Goal: Use online tool/utility: Utilize a website feature to perform a specific function

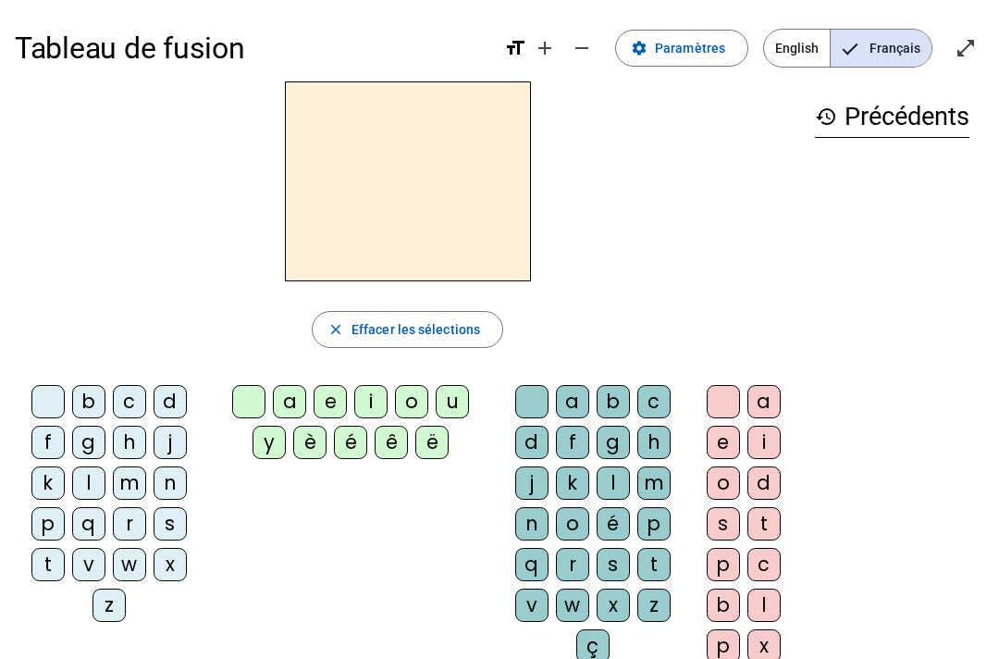
click at [526, 389] on div at bounding box center [531, 401] width 33 height 33
click at [576, 398] on div "a" at bounding box center [572, 401] width 33 height 33
click at [536, 386] on div at bounding box center [531, 401] width 33 height 33
click at [749, 391] on letter-bubble "a" at bounding box center [768, 405] width 41 height 41
click at [724, 399] on div at bounding box center [723, 401] width 33 height 33
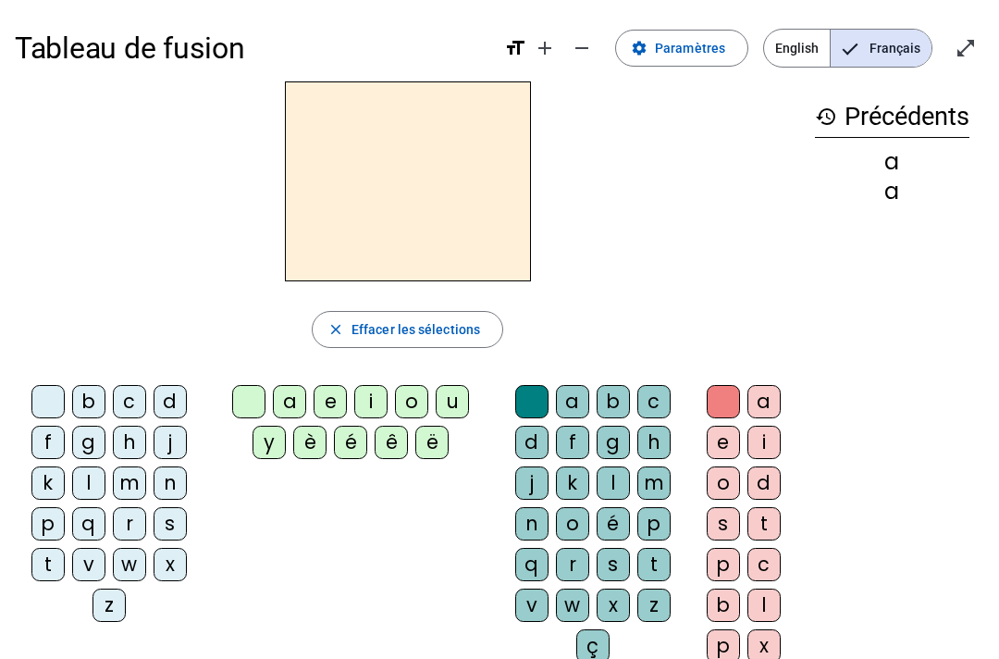
click at [743, 233] on div at bounding box center [408, 181] width 786 height 200
click at [749, 174] on div "history Précédents a a" at bounding box center [892, 364] width 184 height 566
click at [749, 185] on div at bounding box center [408, 181] width 786 height 200
click at [729, 154] on div at bounding box center [408, 181] width 786 height 200
click at [729, 163] on div at bounding box center [408, 181] width 786 height 200
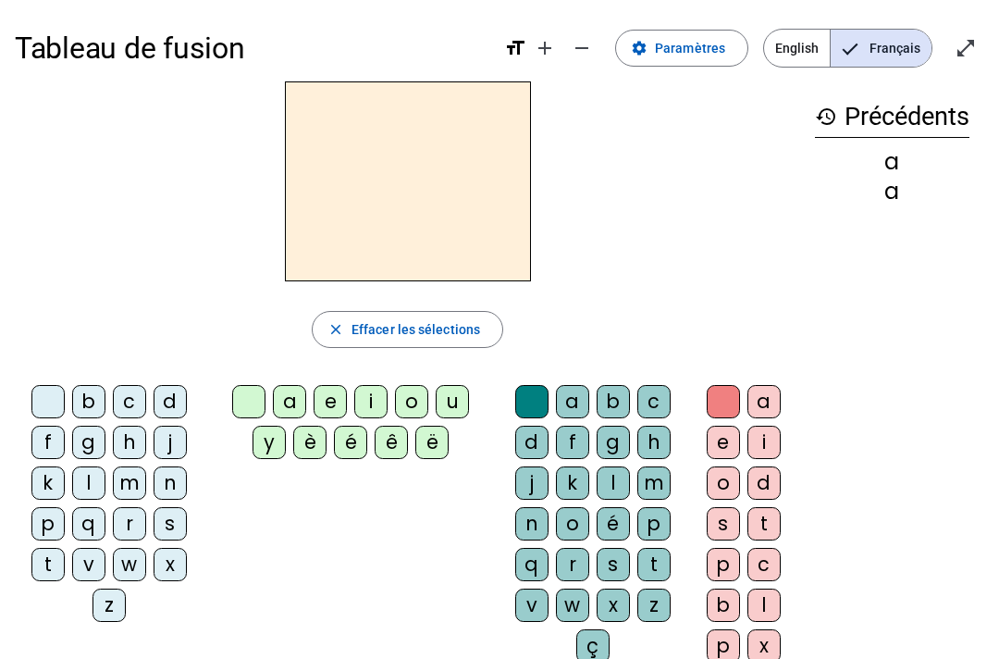
click at [732, 167] on div at bounding box center [408, 181] width 786 height 200
click at [118, 203] on div at bounding box center [408, 181] width 786 height 200
click at [740, 165] on div at bounding box center [408, 181] width 786 height 200
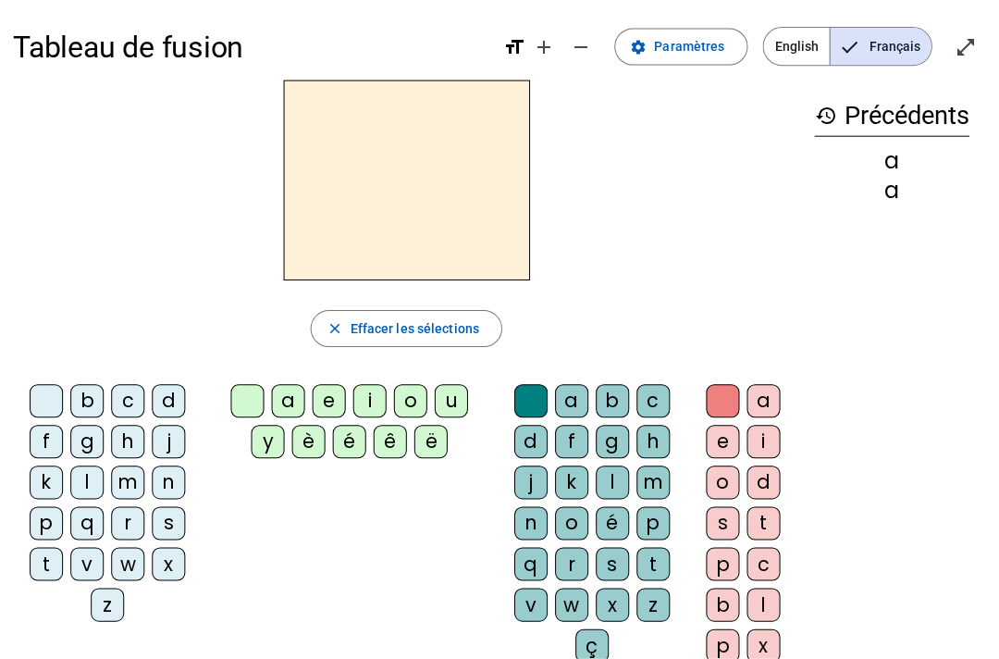
click at [66, 177] on div at bounding box center [408, 181] width 786 height 200
click at [742, 190] on div at bounding box center [408, 181] width 786 height 200
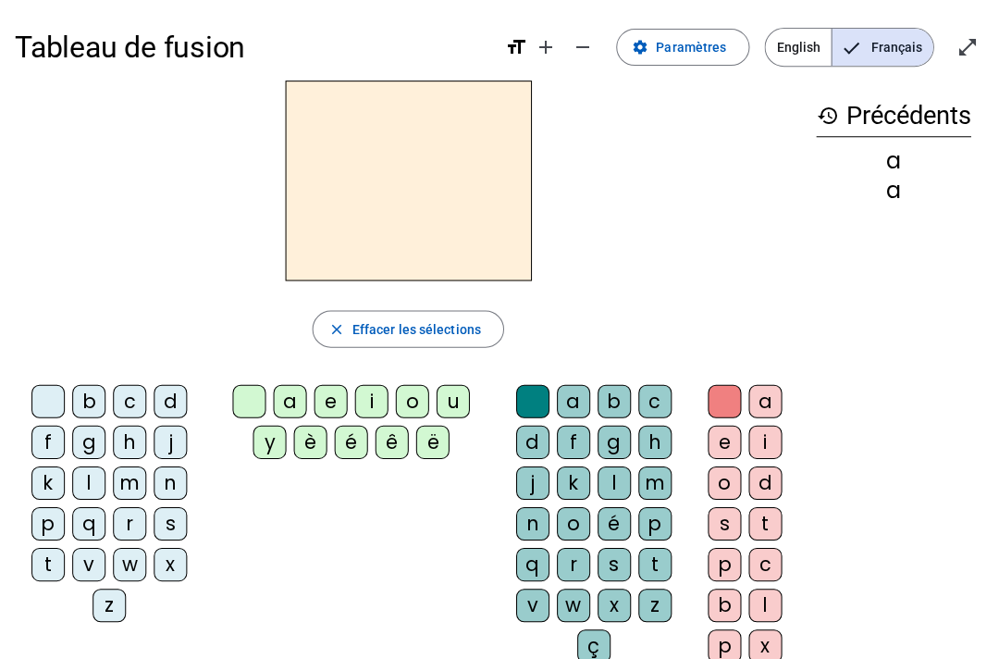
scroll to position [2, 0]
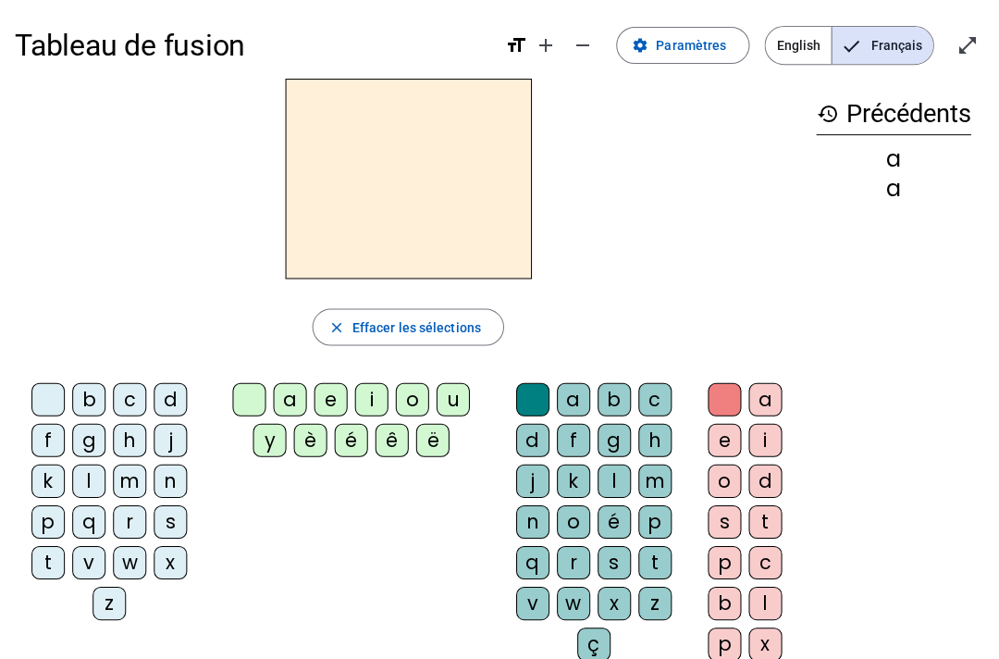
click at [749, 201] on div at bounding box center [408, 180] width 786 height 200
click at [68, 209] on div at bounding box center [408, 180] width 786 height 200
click at [134, 211] on div at bounding box center [408, 180] width 786 height 200
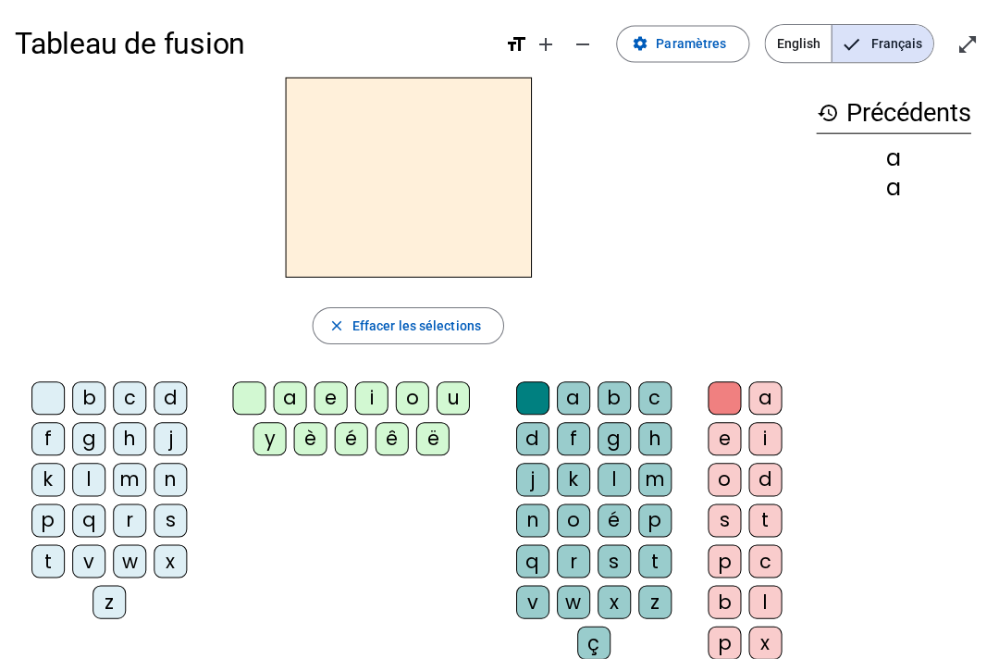
click at [737, 209] on div at bounding box center [408, 179] width 786 height 200
click at [733, 203] on div at bounding box center [408, 179] width 786 height 200
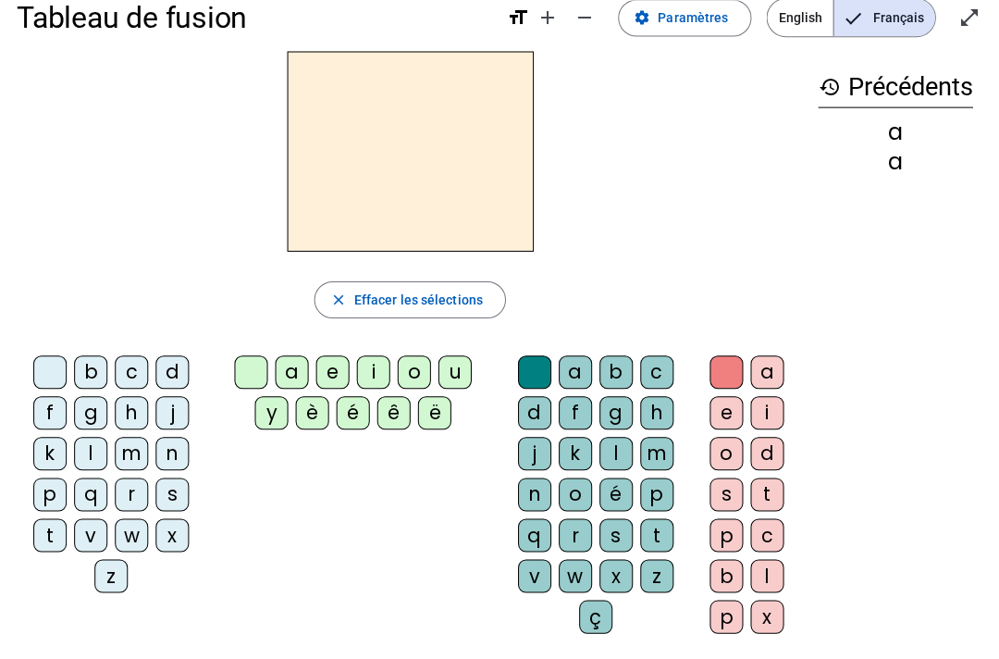
scroll to position [30, 0]
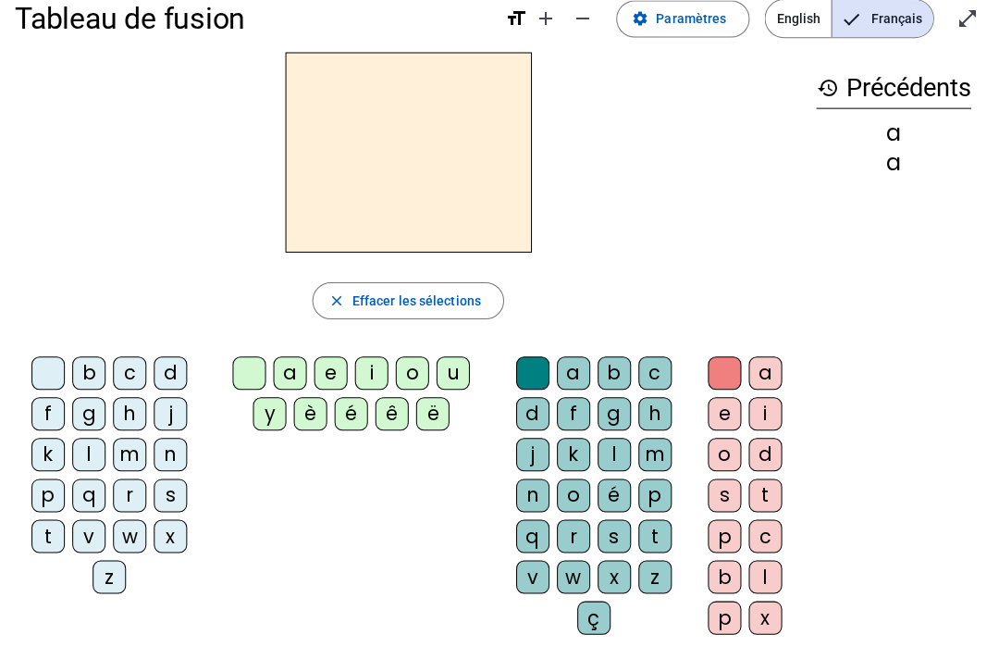
click at [136, 315] on div "close Effacer les sélections" at bounding box center [408, 299] width 786 height 37
click at [731, 258] on div "close Effacer les sélections b c d f g h j k l m n p q r s t v w x z a e i o u …" at bounding box center [408, 350] width 786 height 596
click at [749, 252] on div "close Effacer les sélections b c d f g h j k l m n p q r s t v w x z a e i o u …" at bounding box center [408, 350] width 786 height 596
click at [749, 237] on div at bounding box center [408, 152] width 786 height 200
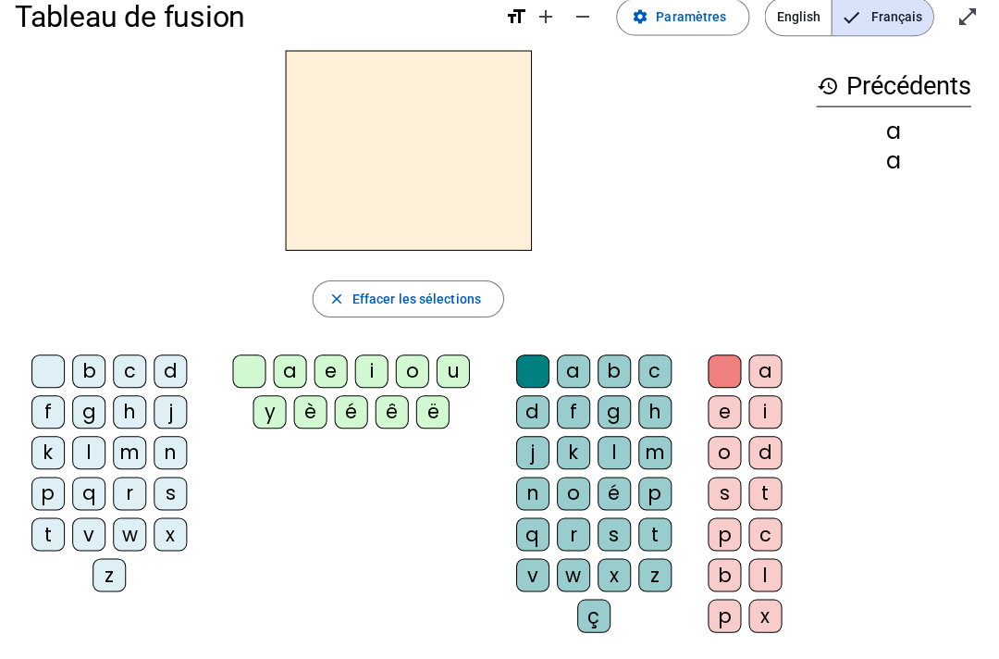
scroll to position [38, 0]
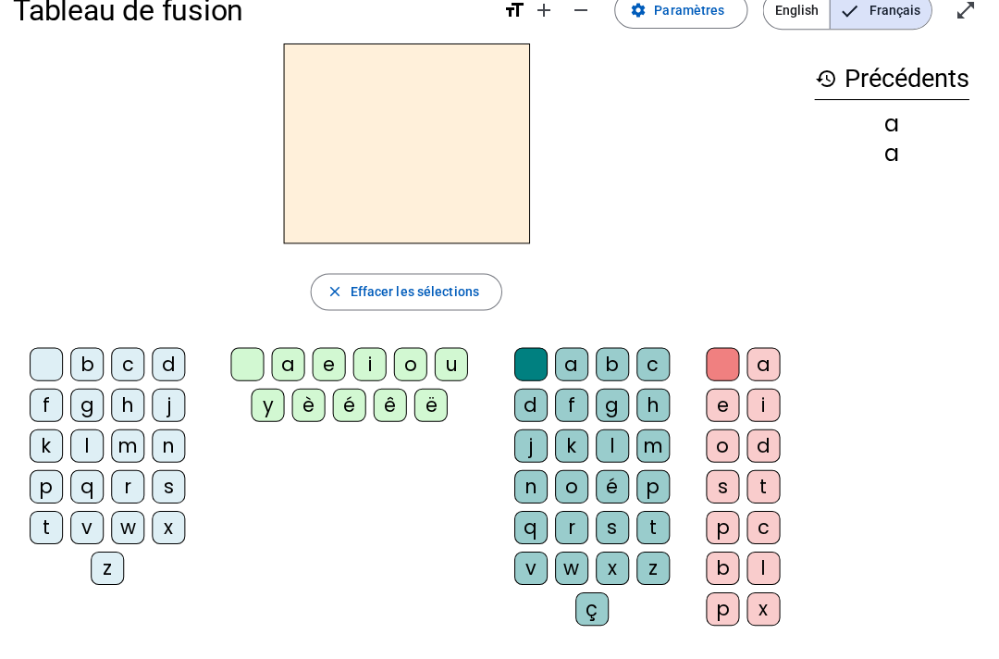
click at [749, 167] on div at bounding box center [408, 143] width 786 height 200
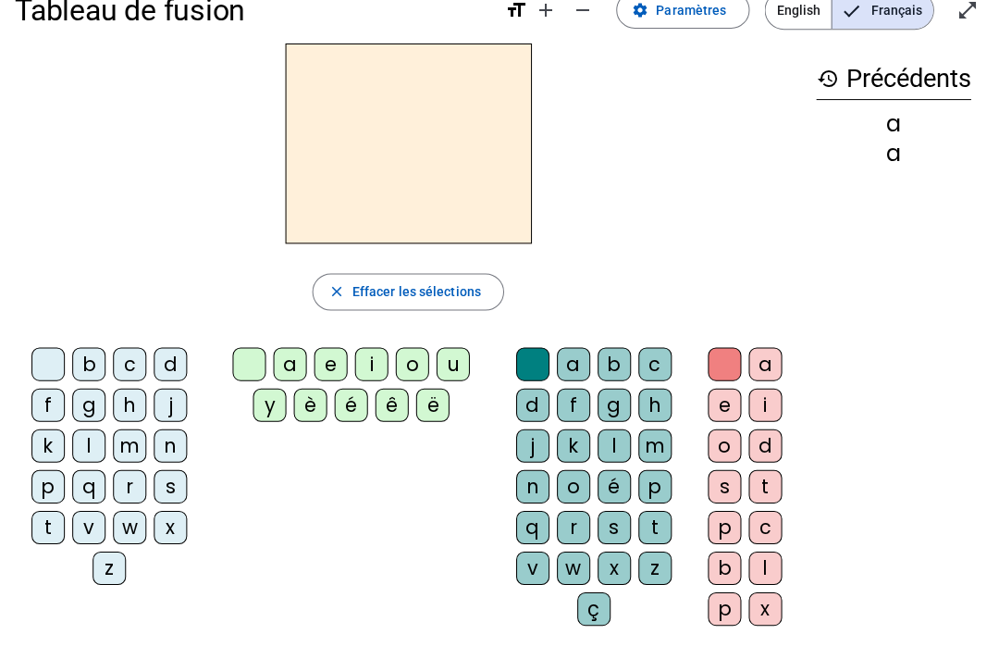
click at [88, 359] on div "b" at bounding box center [88, 363] width 33 height 33
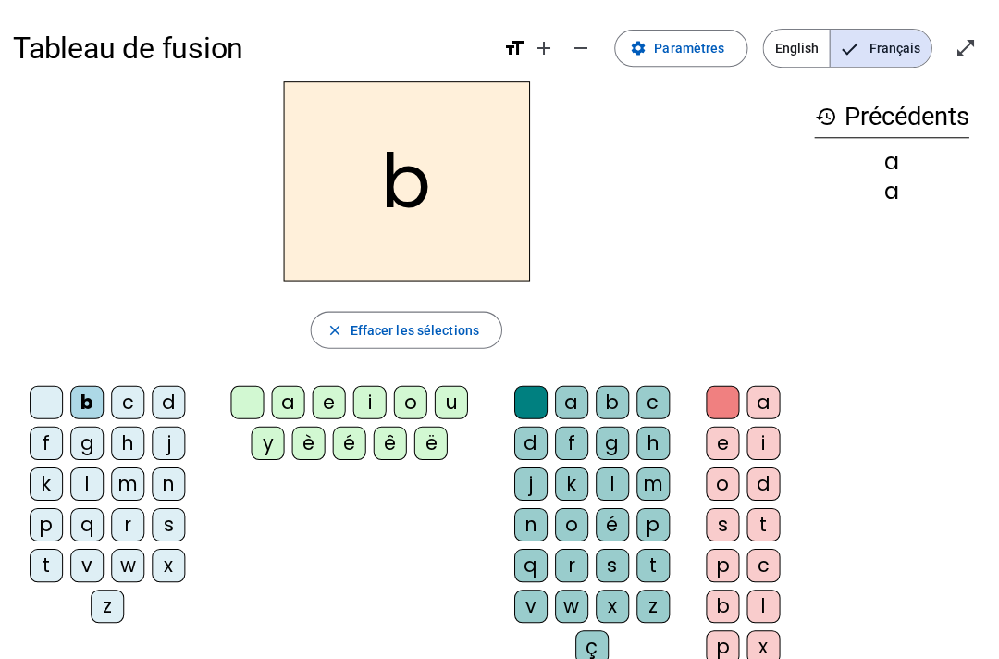
click at [445, 386] on div "u" at bounding box center [452, 401] width 33 height 33
click at [38, 402] on div at bounding box center [47, 401] width 33 height 33
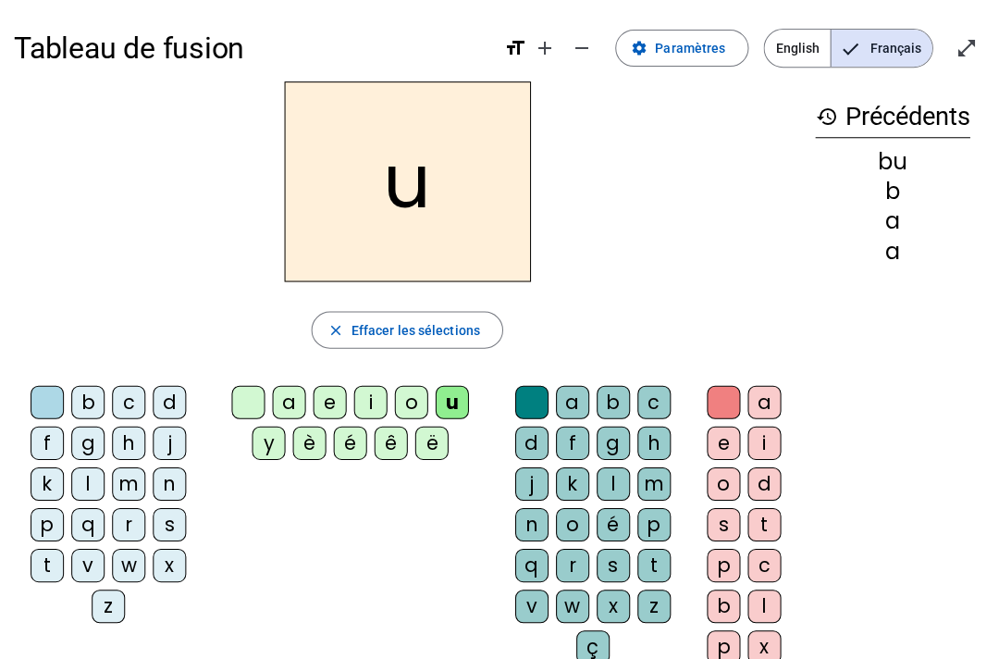
click at [177, 413] on div "d" at bounding box center [170, 401] width 33 height 33
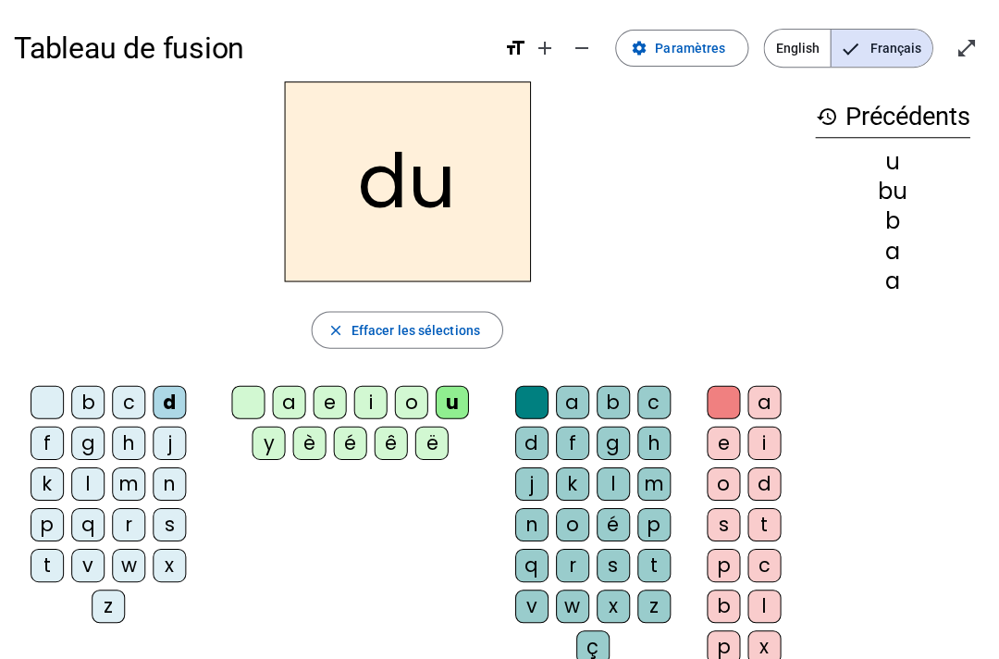
click at [452, 403] on div "u" at bounding box center [452, 401] width 33 height 33
click at [226, 389] on div "a e i o u y è é ê ë" at bounding box center [354, 425] width 272 height 81
click at [232, 390] on div at bounding box center [248, 401] width 33 height 33
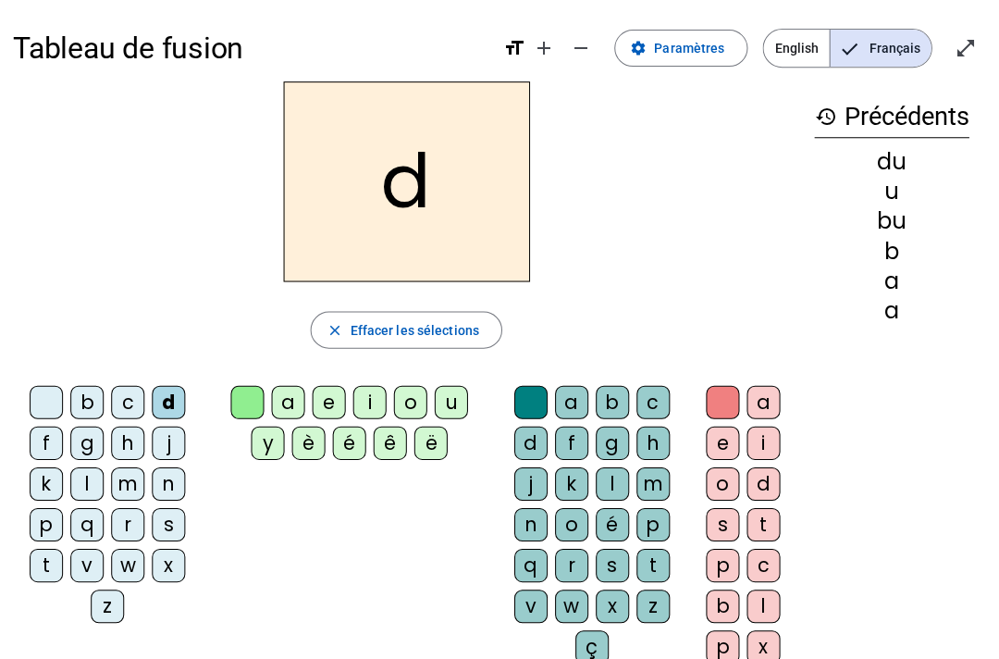
click at [31, 576] on div "t" at bounding box center [47, 564] width 33 height 33
click at [154, 393] on div "d" at bounding box center [170, 401] width 33 height 33
click at [38, 565] on div "t" at bounding box center [47, 564] width 33 height 33
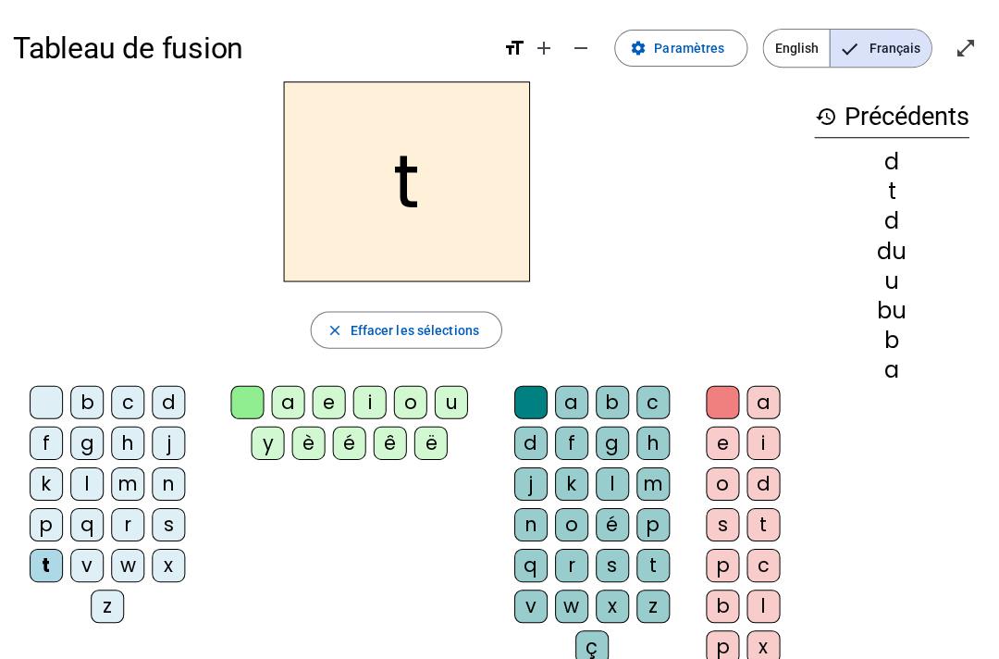
click at [37, 587] on letter-bubble "t" at bounding box center [51, 568] width 41 height 41
click at [72, 402] on div "b" at bounding box center [88, 401] width 33 height 33
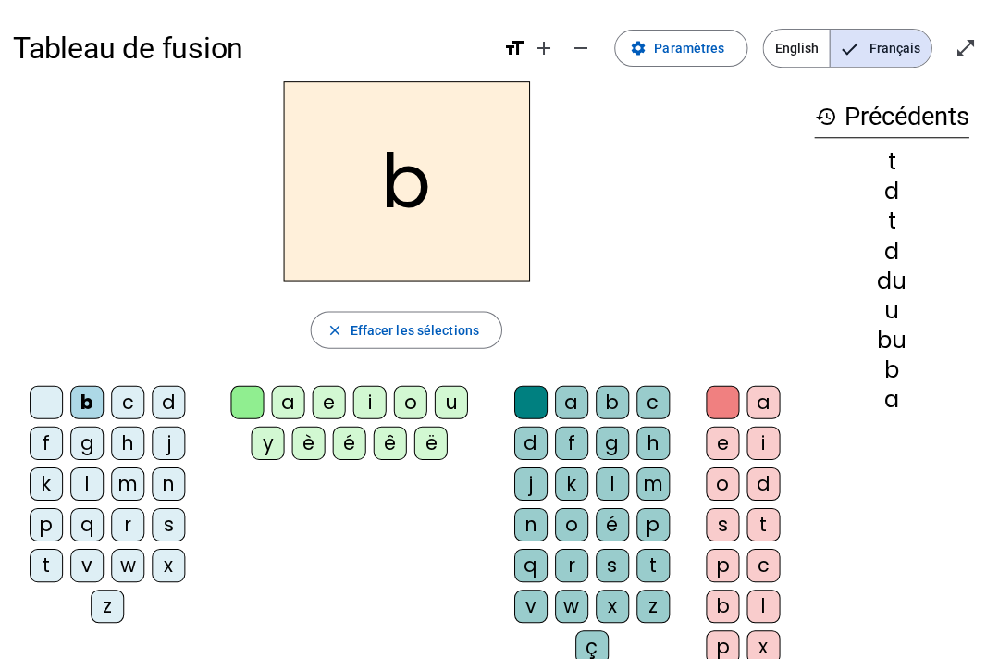
click at [168, 415] on div "d" at bounding box center [170, 401] width 33 height 33
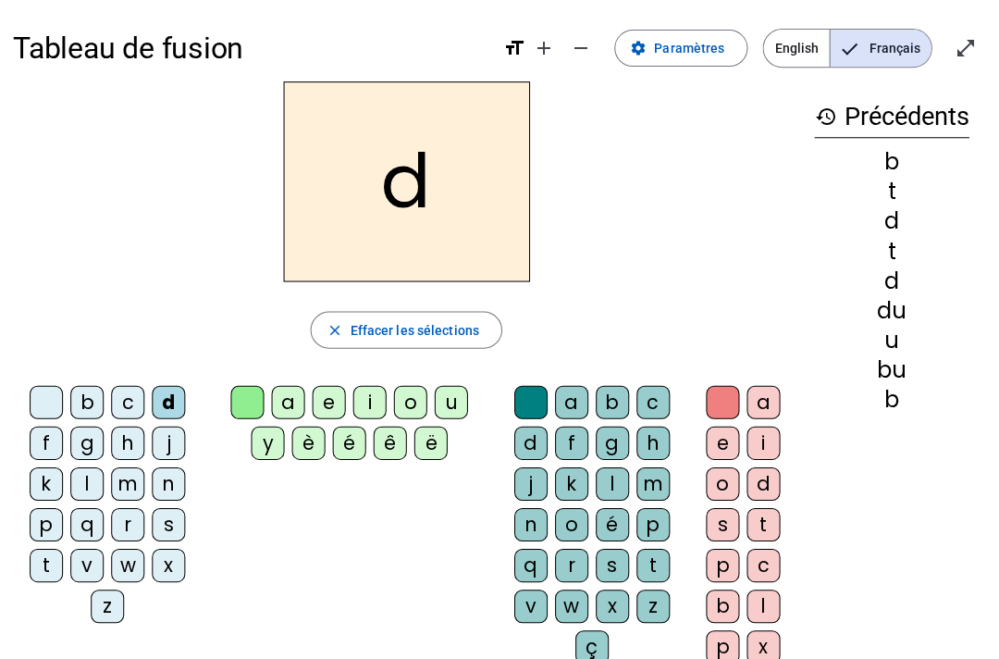
click at [34, 561] on div "t" at bounding box center [47, 564] width 33 height 33
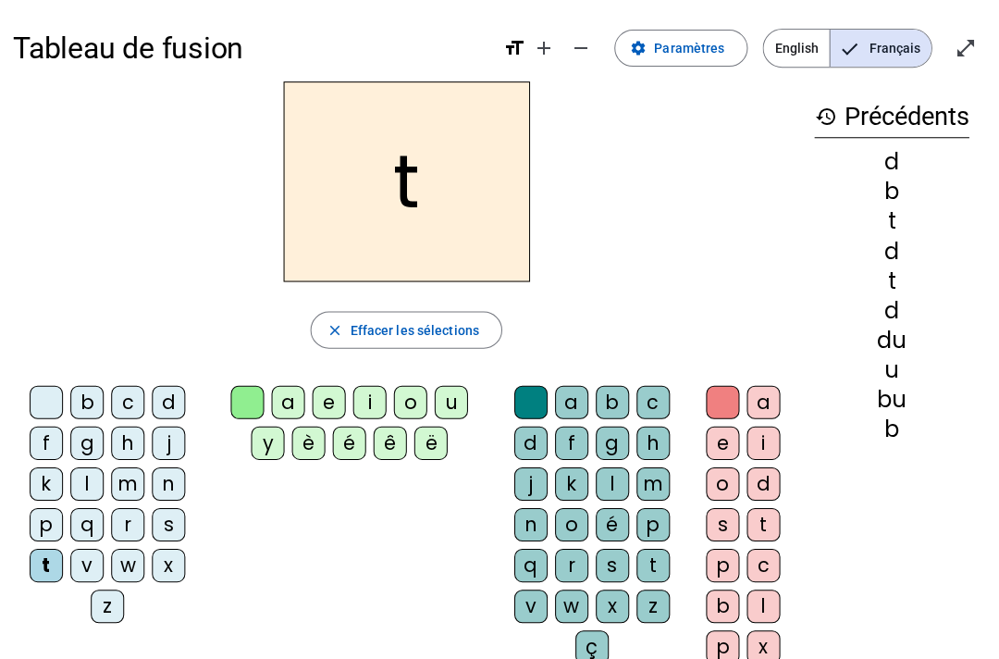
click at [168, 409] on div "d" at bounding box center [170, 401] width 33 height 33
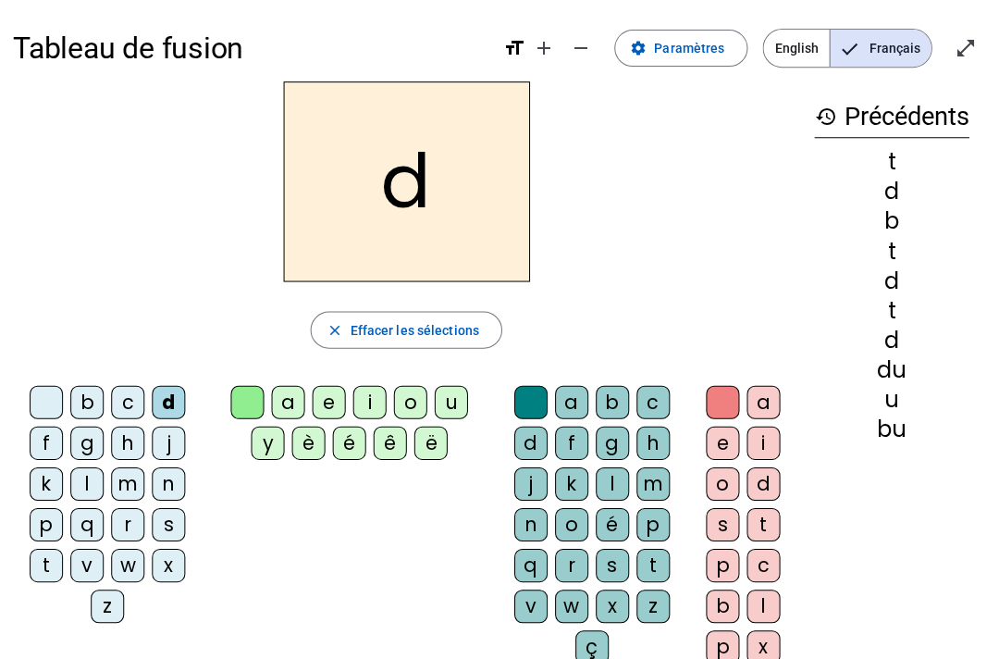
click at [32, 567] on div "t" at bounding box center [47, 564] width 33 height 33
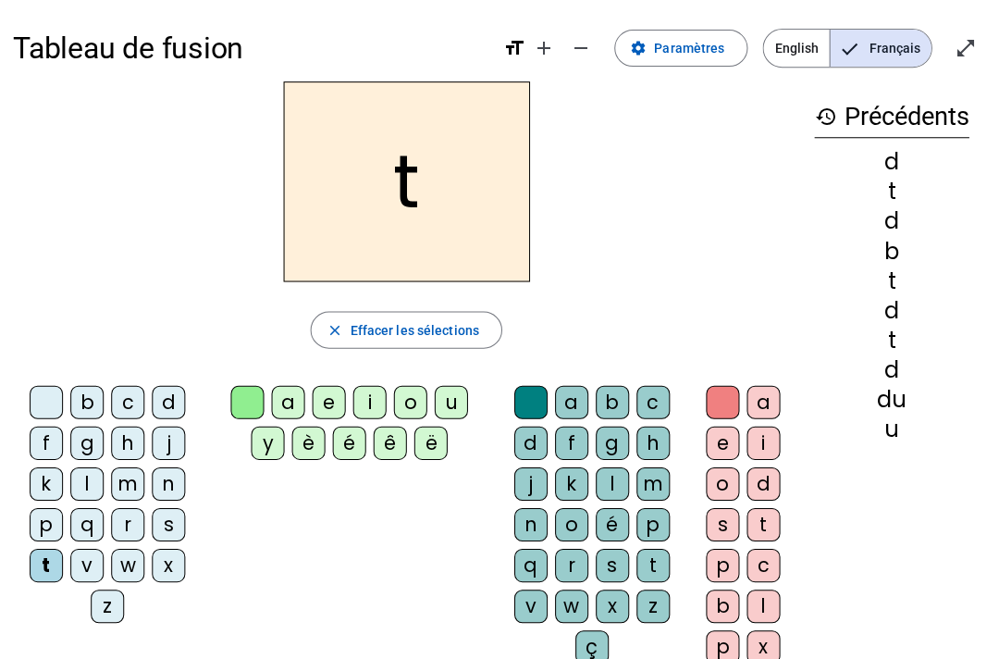
click at [164, 394] on div "d" at bounding box center [170, 401] width 33 height 33
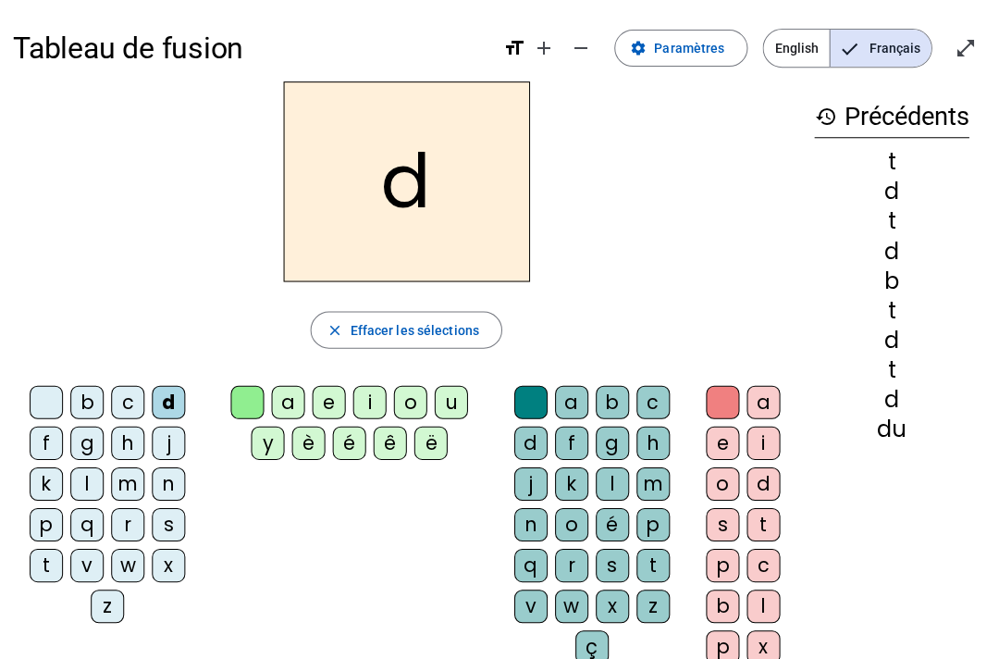
click at [154, 405] on div "d" at bounding box center [170, 401] width 33 height 33
click at [36, 400] on div at bounding box center [47, 401] width 33 height 33
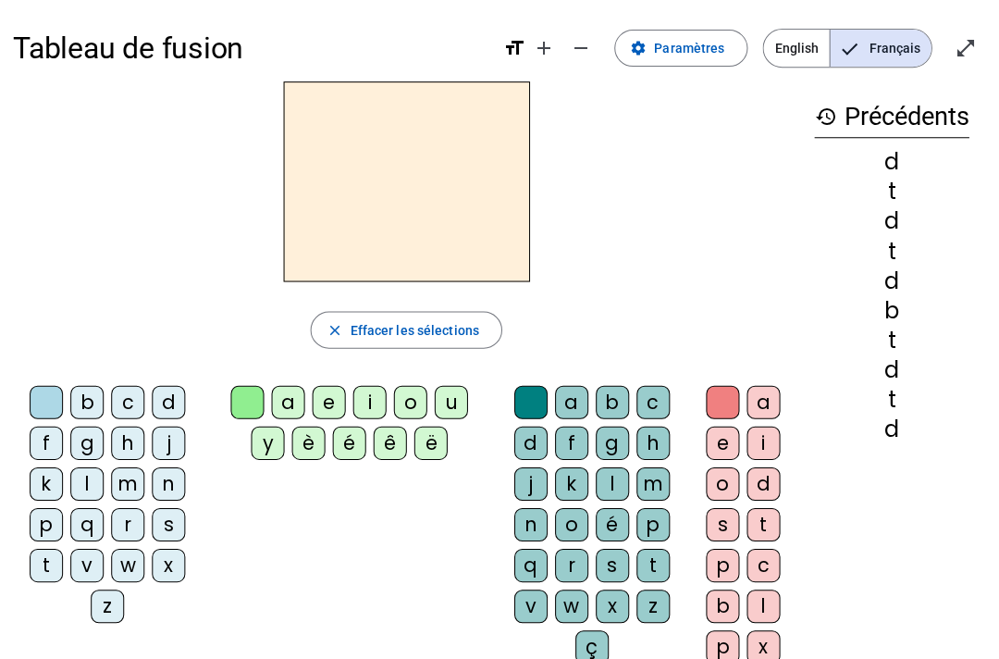
click at [168, 393] on div "d" at bounding box center [170, 401] width 33 height 33
click at [49, 571] on div "t" at bounding box center [47, 564] width 33 height 33
click at [167, 406] on div "d" at bounding box center [170, 401] width 33 height 33
click at [36, 566] on div "t" at bounding box center [47, 564] width 33 height 33
click at [439, 402] on div "u" at bounding box center [452, 401] width 33 height 33
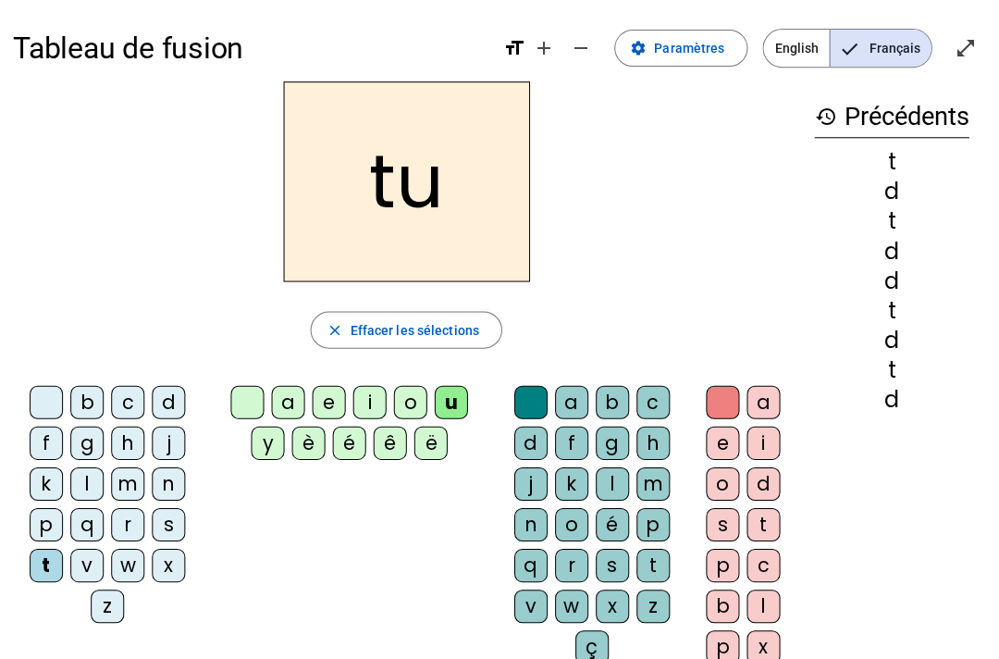
click at [241, 416] on div at bounding box center [248, 401] width 33 height 33
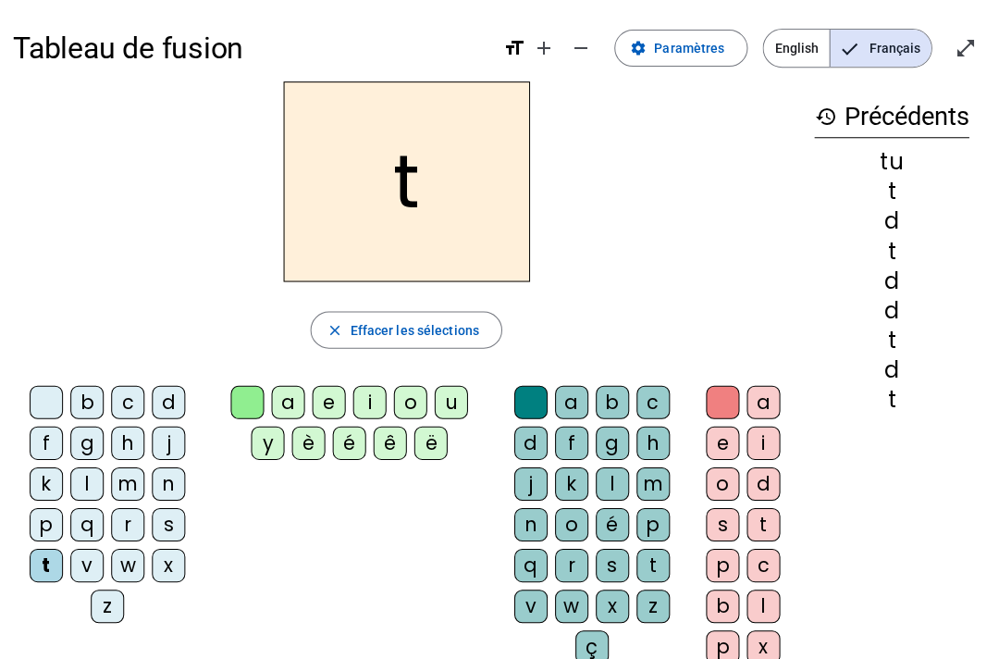
click at [275, 405] on div "a" at bounding box center [289, 401] width 33 height 33
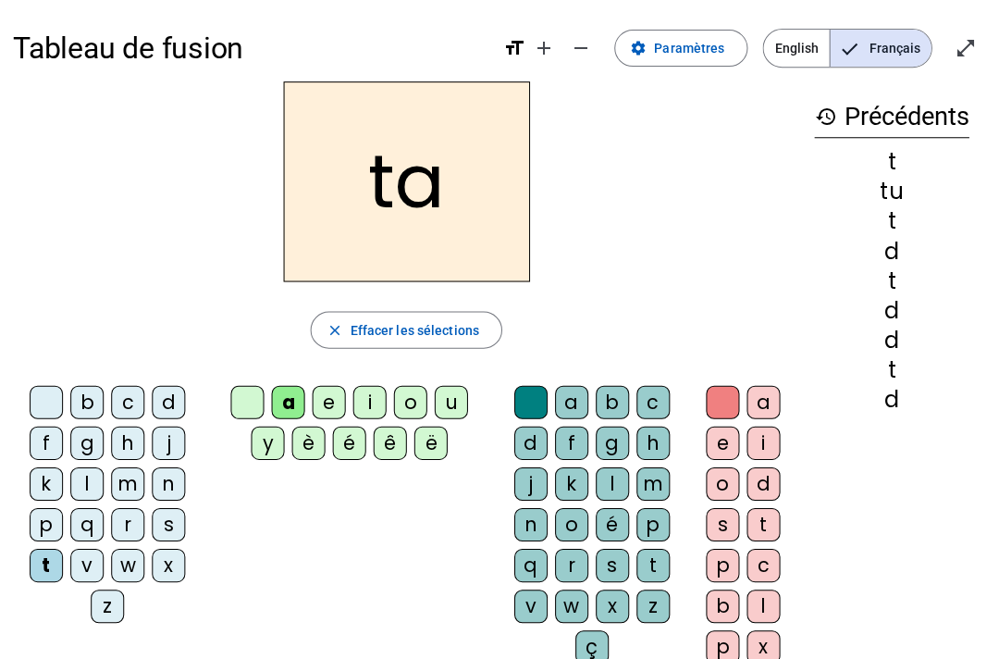
click at [229, 379] on div "a e i o u y è é ê ë" at bounding box center [354, 426] width 287 height 96
click at [218, 401] on div "a e i o u y è é ê ë" at bounding box center [354, 425] width 272 height 81
click at [232, 400] on div at bounding box center [248, 401] width 33 height 33
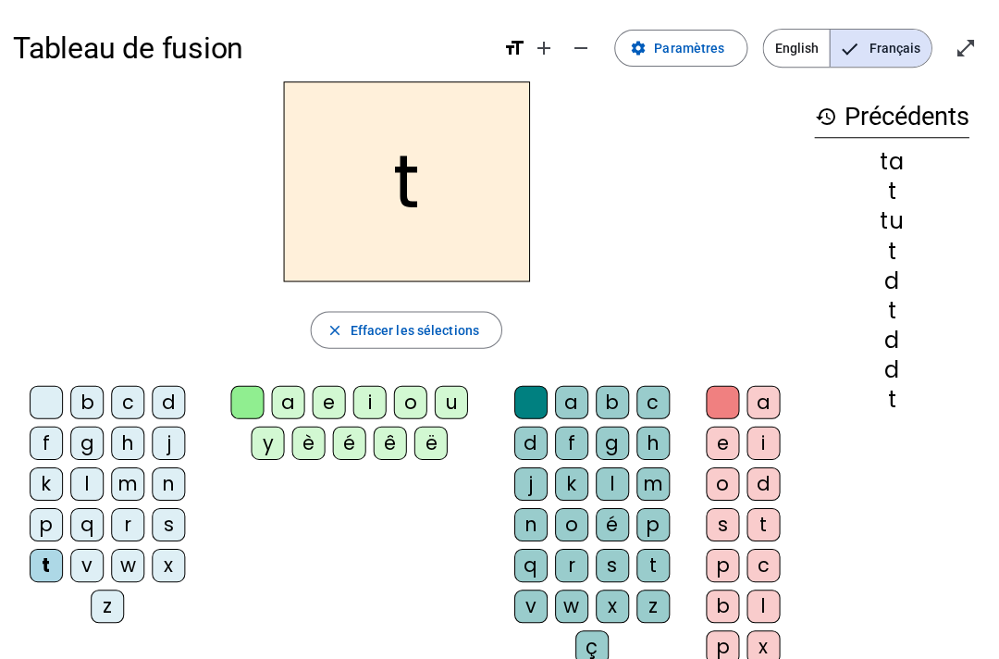
click at [335, 411] on div "e" at bounding box center [330, 401] width 33 height 33
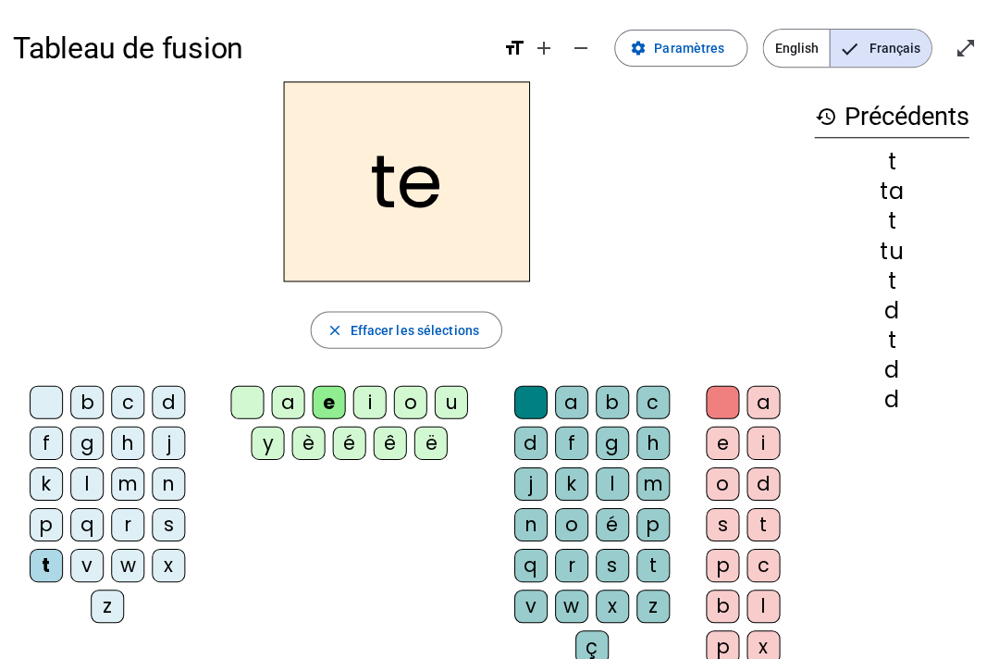
click at [232, 393] on div at bounding box center [248, 401] width 33 height 33
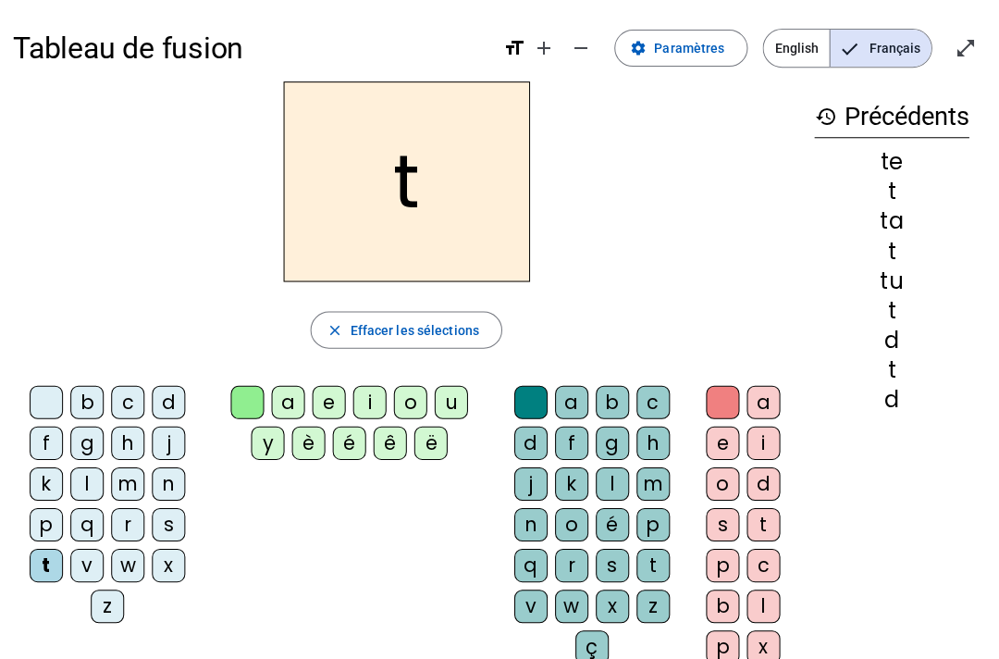
click at [244, 391] on div at bounding box center [248, 401] width 33 height 33
click at [232, 398] on div at bounding box center [248, 401] width 33 height 33
click at [326, 397] on div "e" at bounding box center [330, 401] width 33 height 33
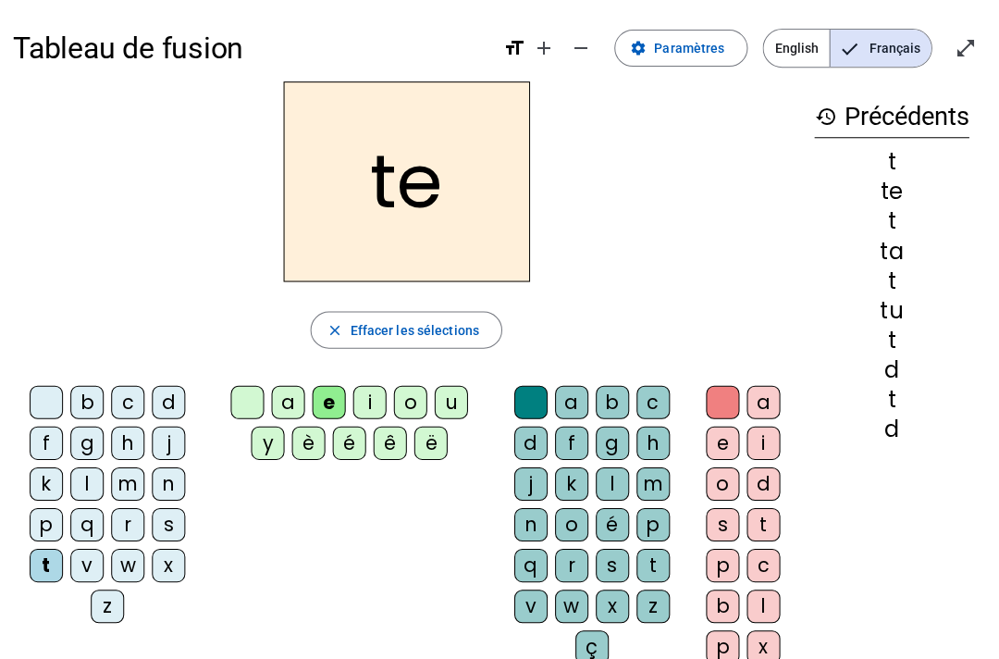
click at [84, 392] on div "b" at bounding box center [88, 401] width 33 height 33
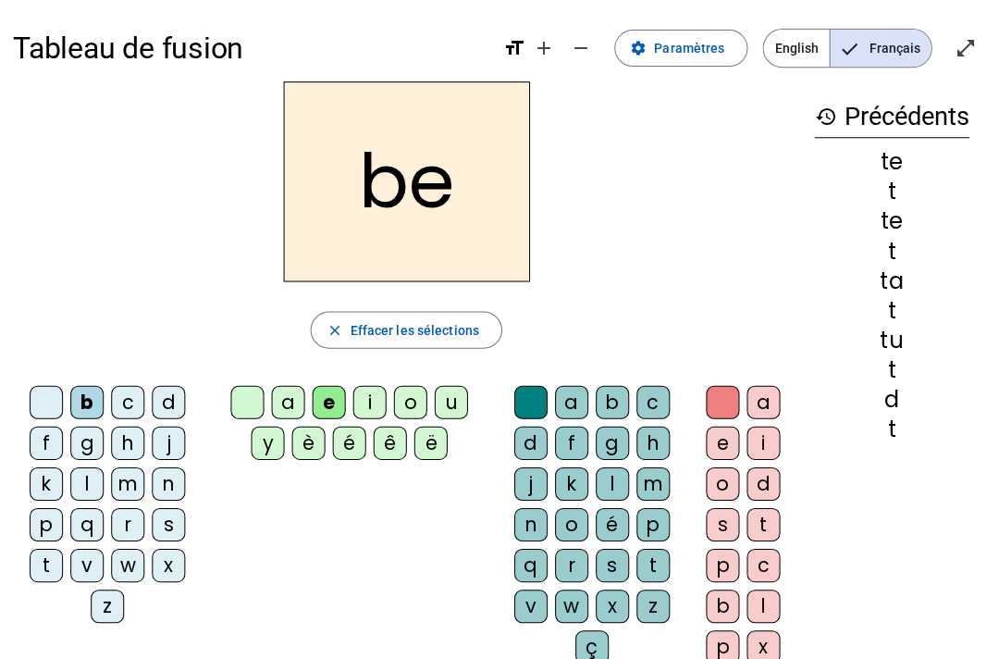
click at [78, 403] on div "b" at bounding box center [88, 401] width 33 height 33
click at [159, 395] on div "d" at bounding box center [170, 401] width 33 height 33
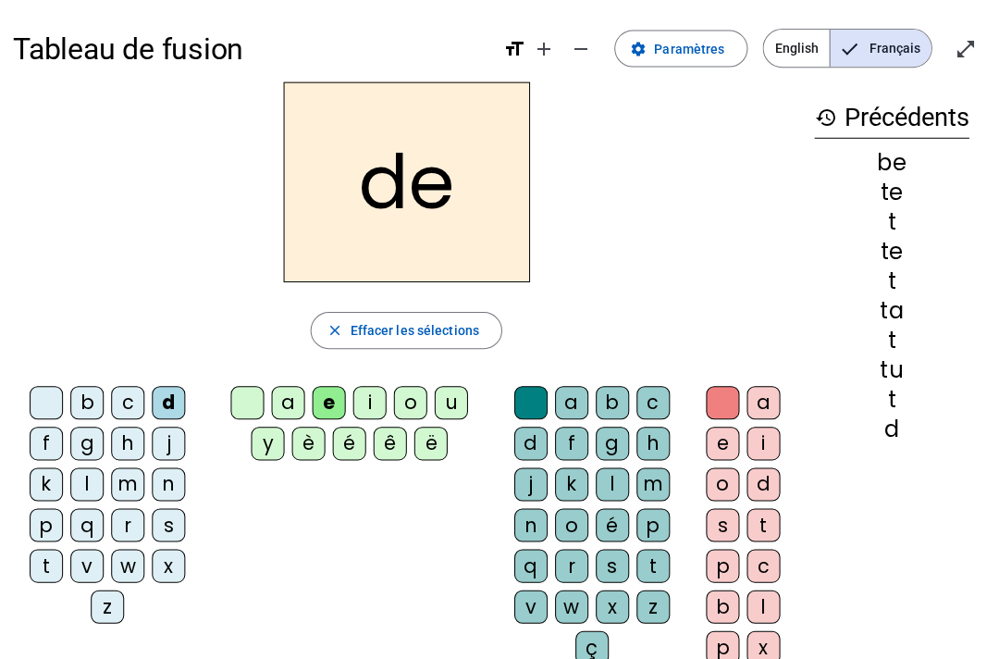
click at [167, 441] on div "j" at bounding box center [170, 442] width 33 height 33
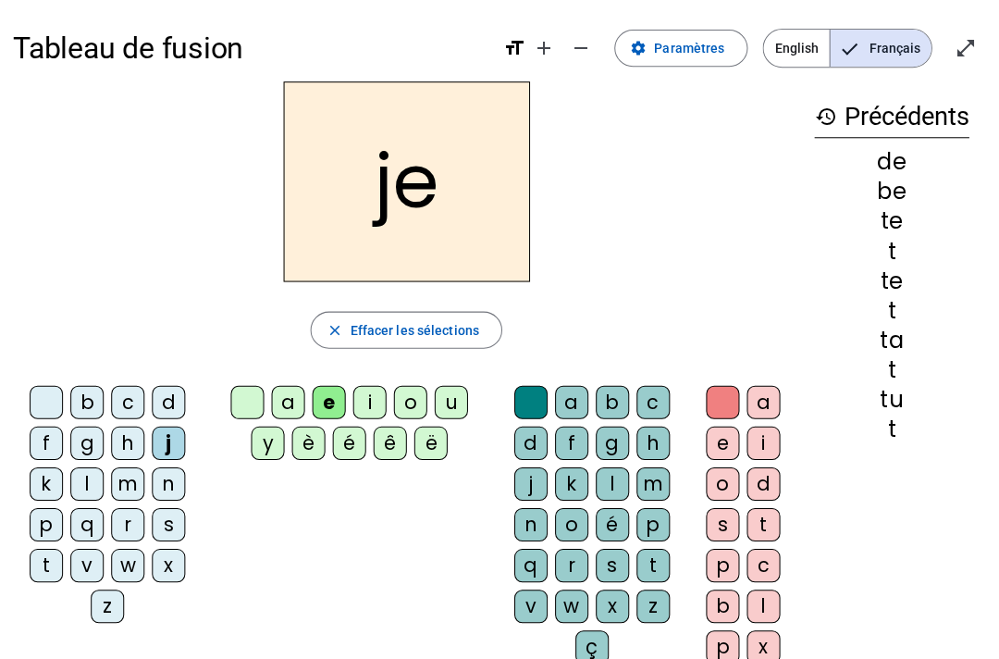
click at [118, 492] on div "m" at bounding box center [129, 482] width 33 height 33
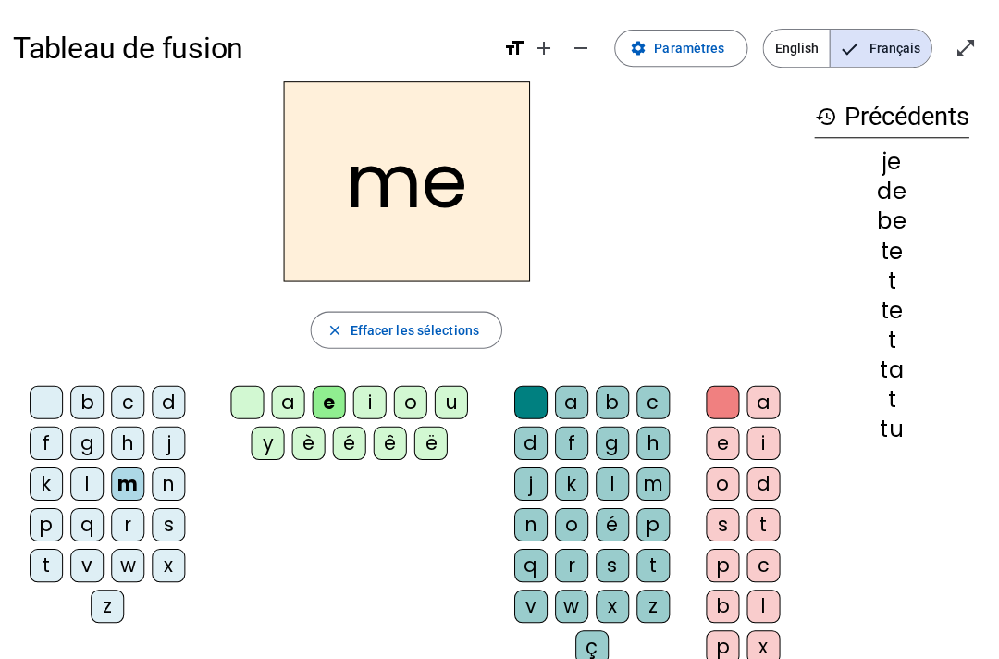
click at [273, 401] on div "a" at bounding box center [289, 401] width 33 height 33
